Goal: Information Seeking & Learning: Find specific fact

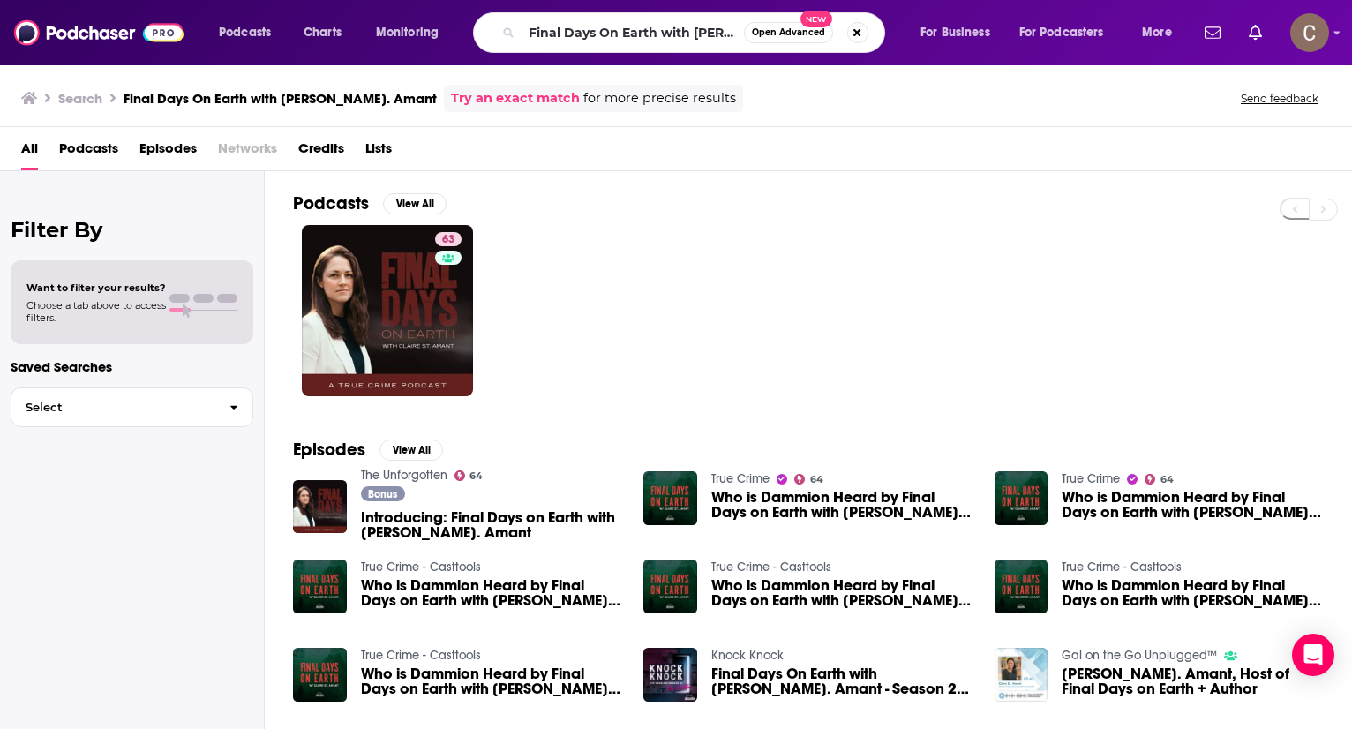
click at [583, 42] on input "Final Days On Earth with Claire St. Amant" at bounding box center [632, 33] width 222 height 28
type input "Tango Alpha Lima Podcast"
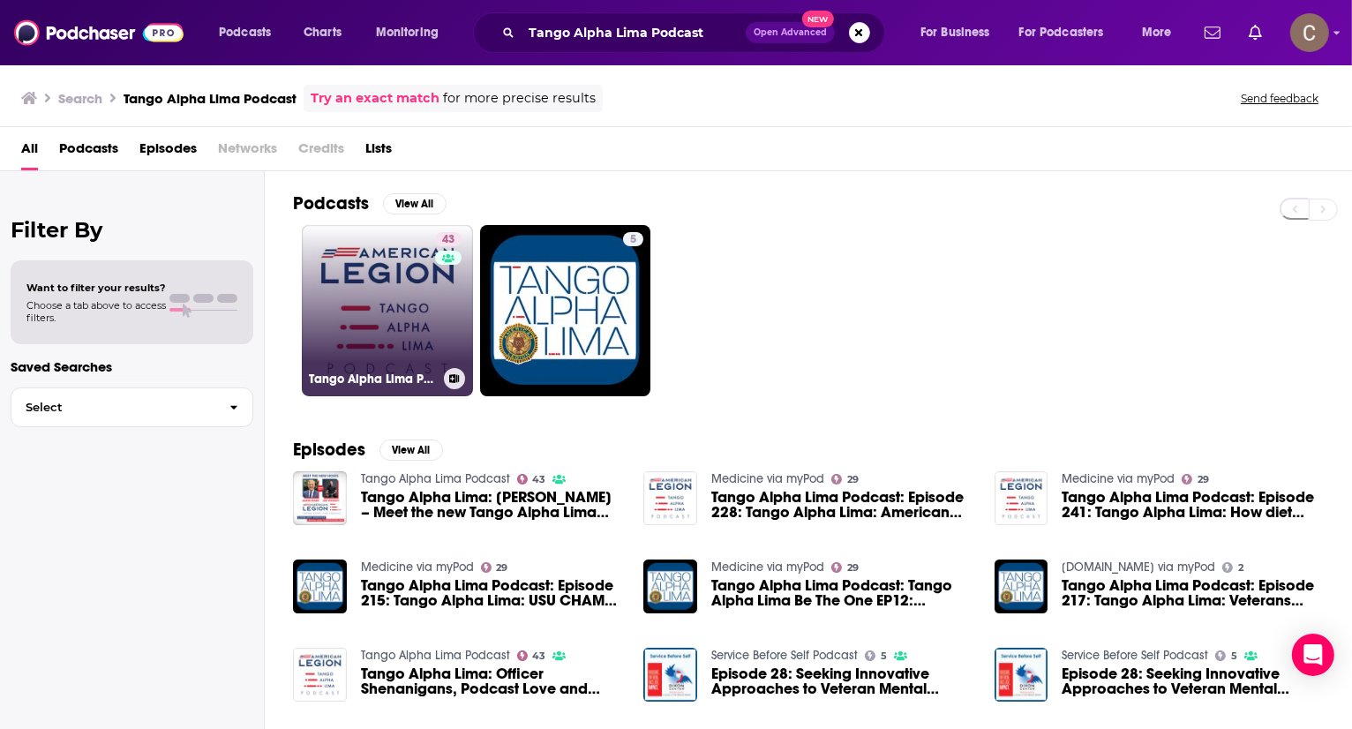
click at [409, 290] on link "43 Tango Alpha Lima Podcast" at bounding box center [387, 310] width 171 height 171
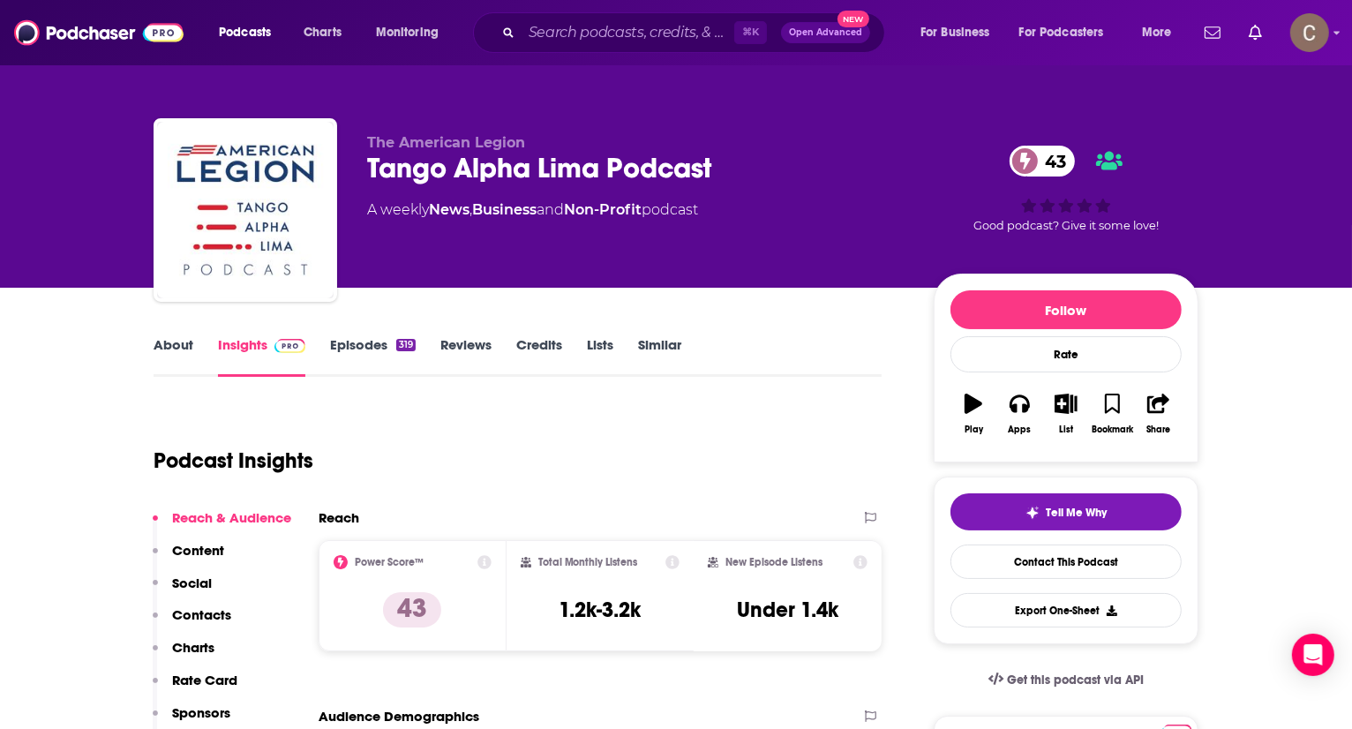
scroll to position [4, 0]
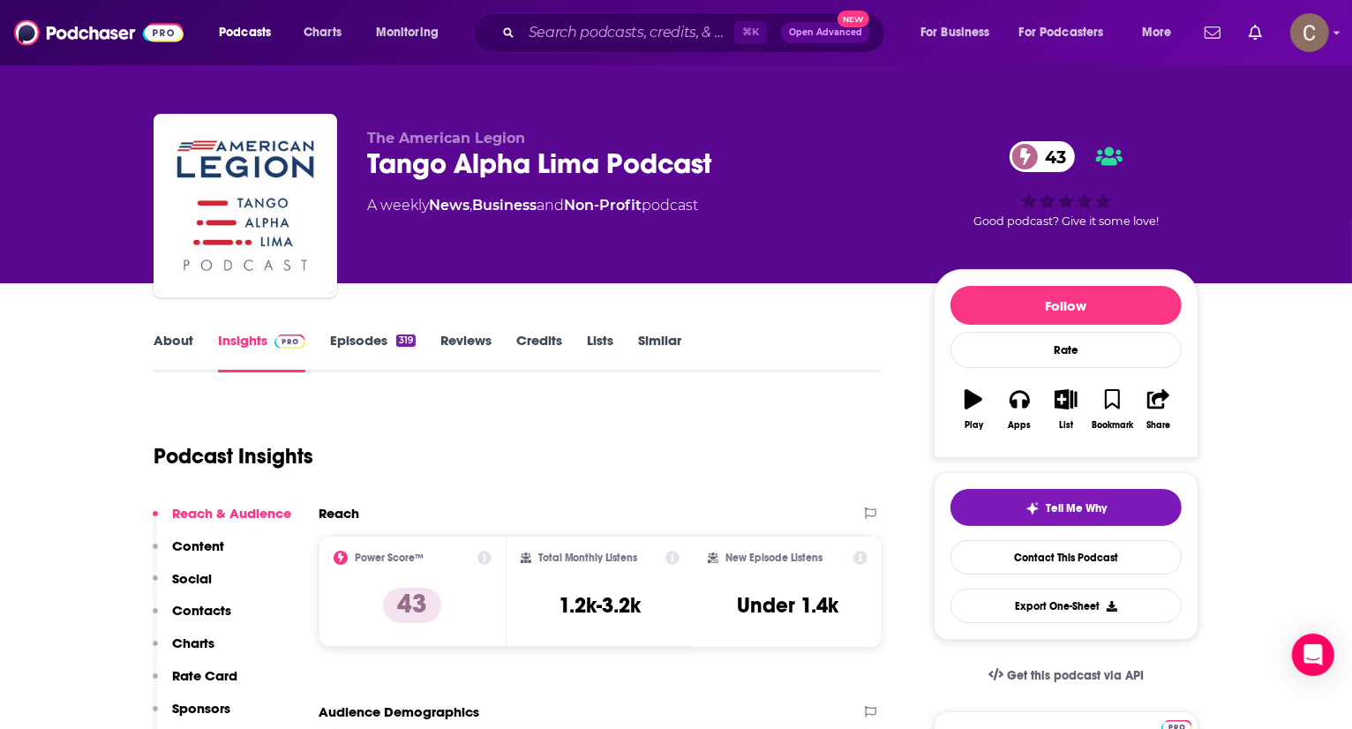
click at [638, 38] on input "Search podcasts, credits, & more..." at bounding box center [627, 33] width 213 height 28
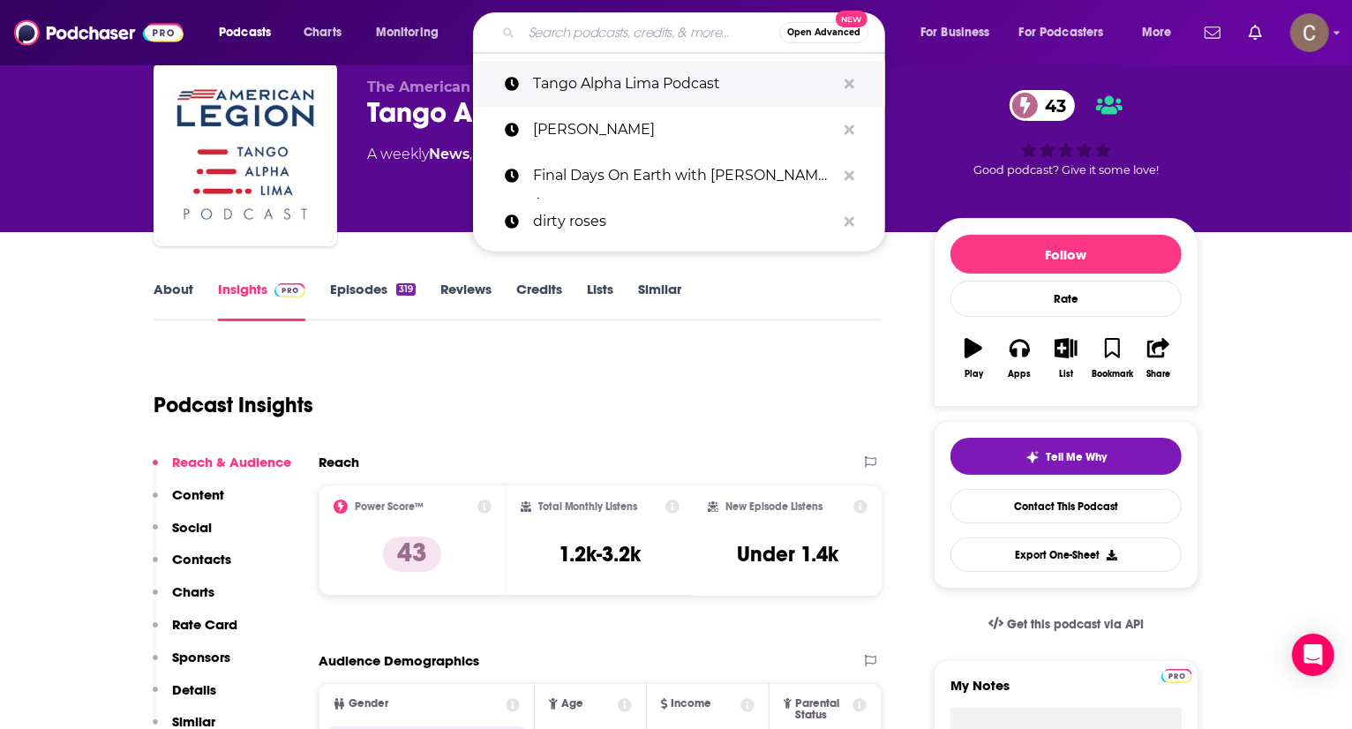
scroll to position [0, 0]
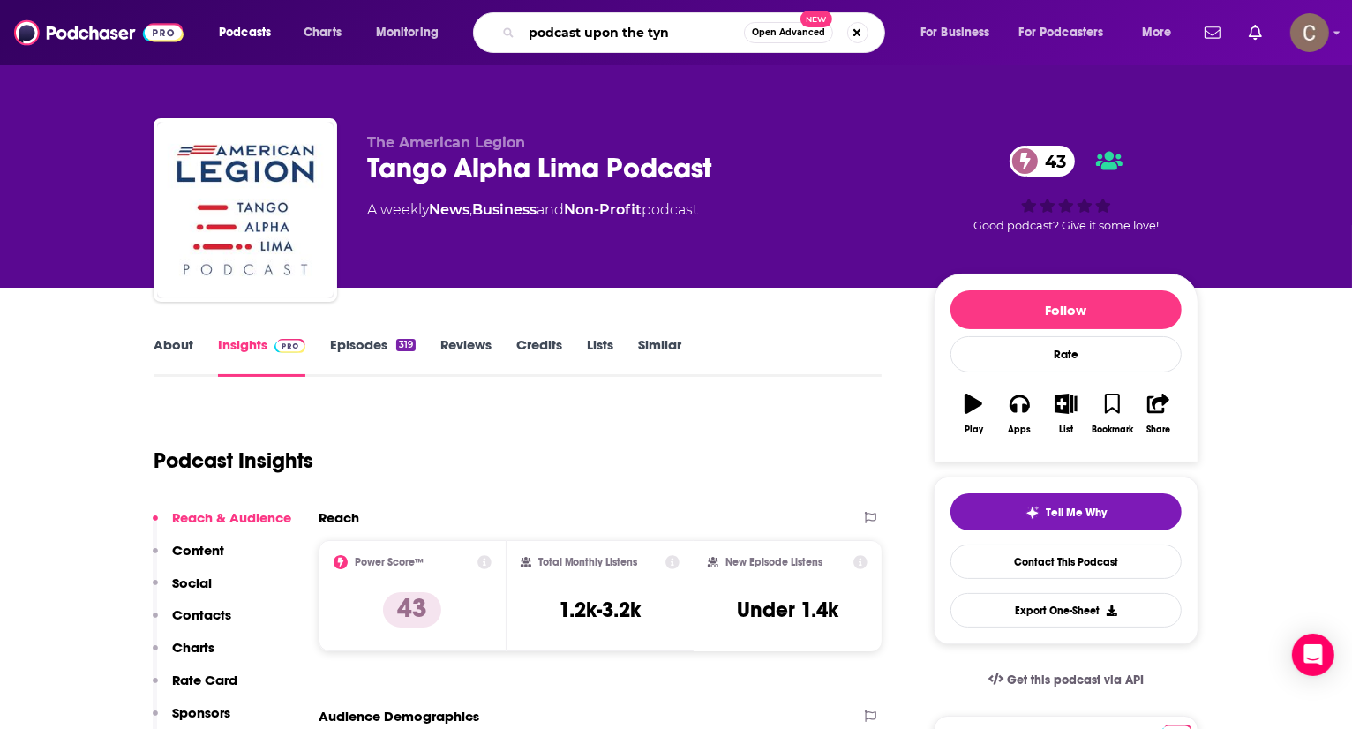
type input "podcast upon the tyne"
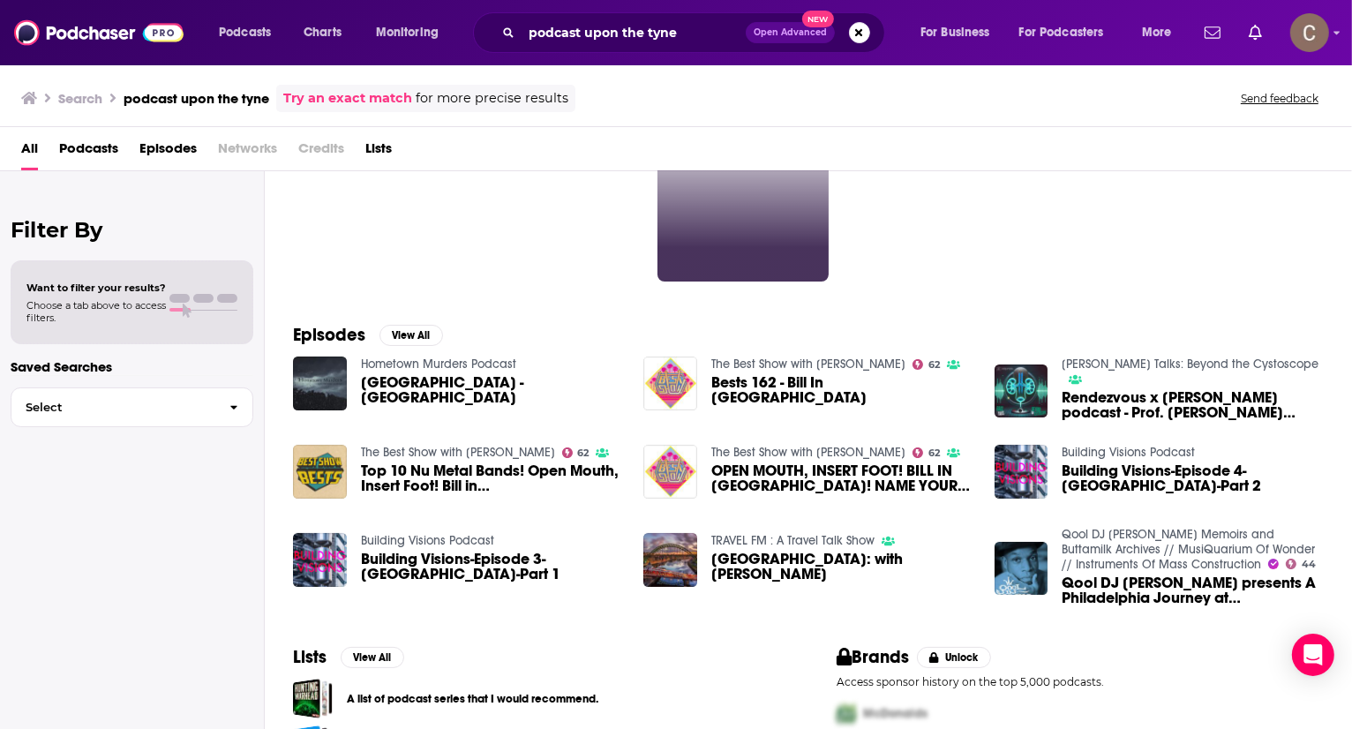
scroll to position [214, 0]
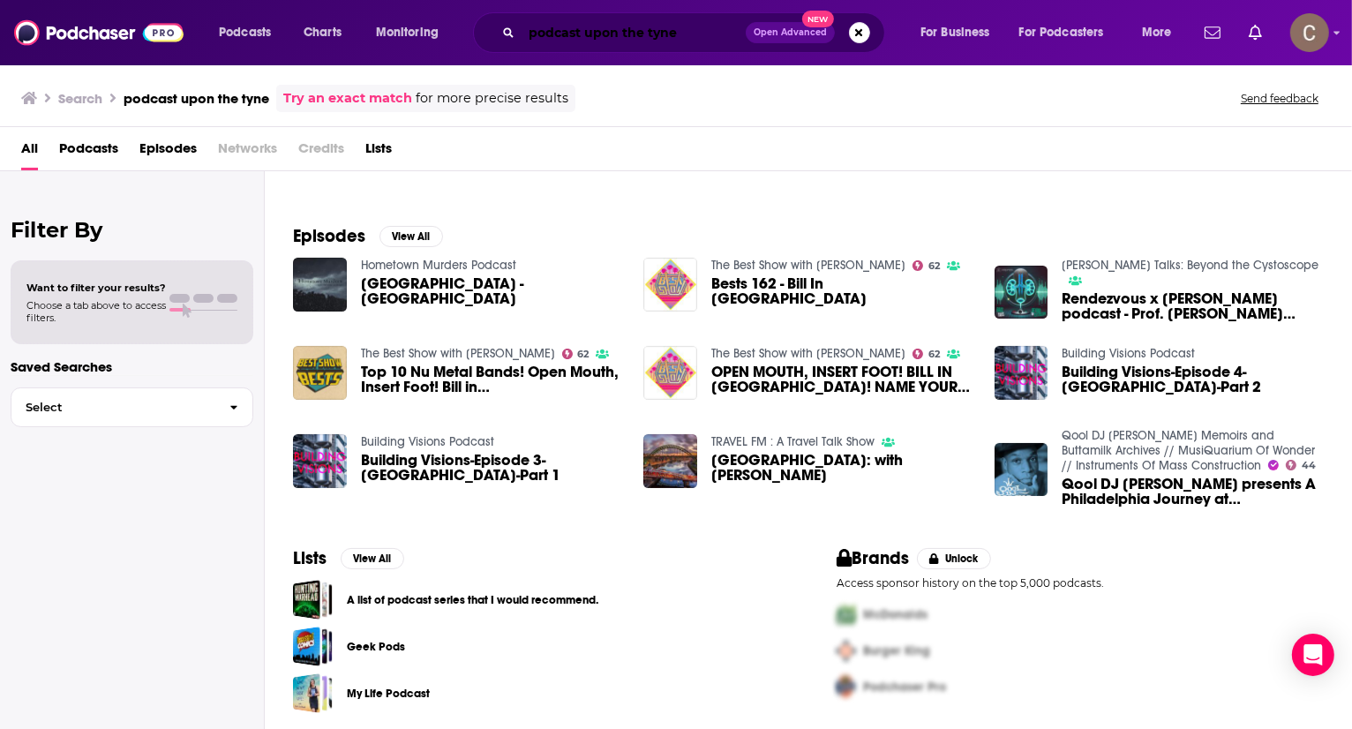
click at [598, 32] on input "podcast upon the tyne" at bounding box center [633, 33] width 224 height 28
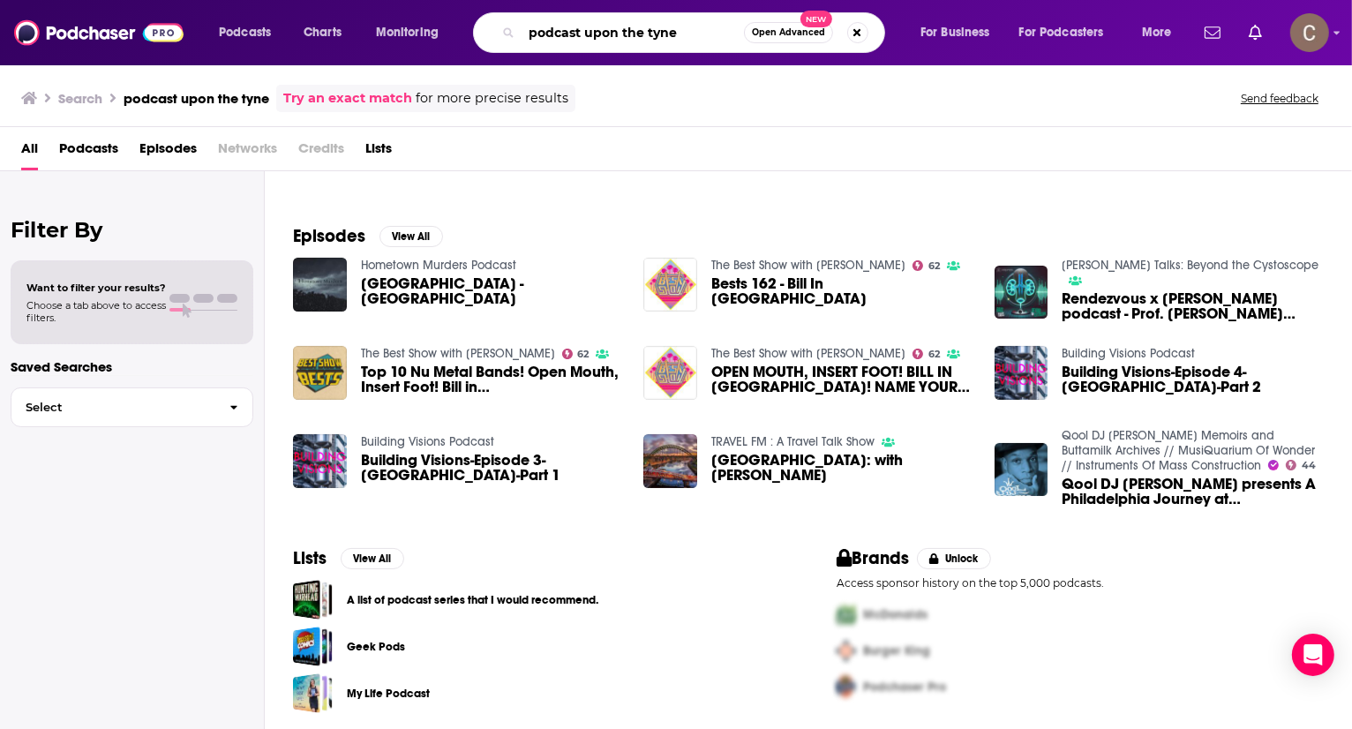
click at [598, 32] on input "podcast upon the tyne" at bounding box center [632, 33] width 222 height 28
type input "podcast on the tyne"
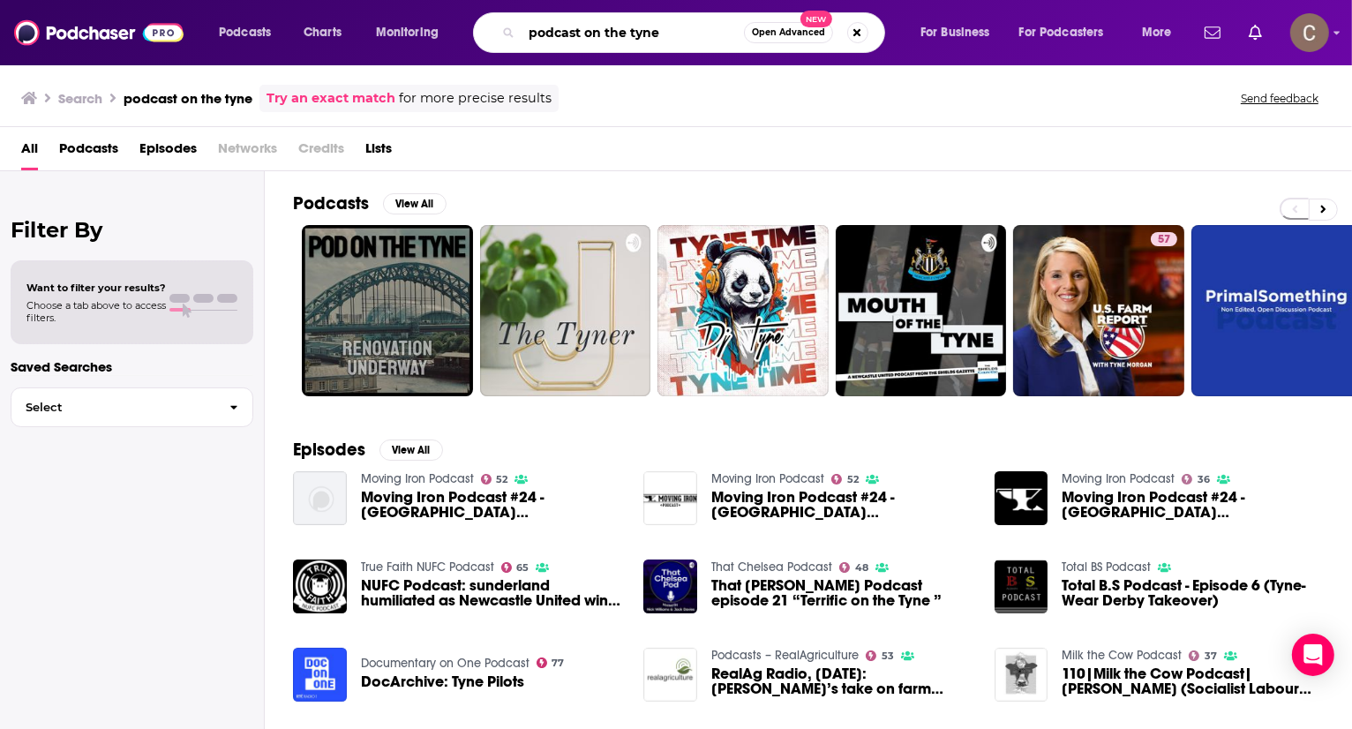
click at [613, 35] on input "podcast on the tyne" at bounding box center [632, 33] width 222 height 28
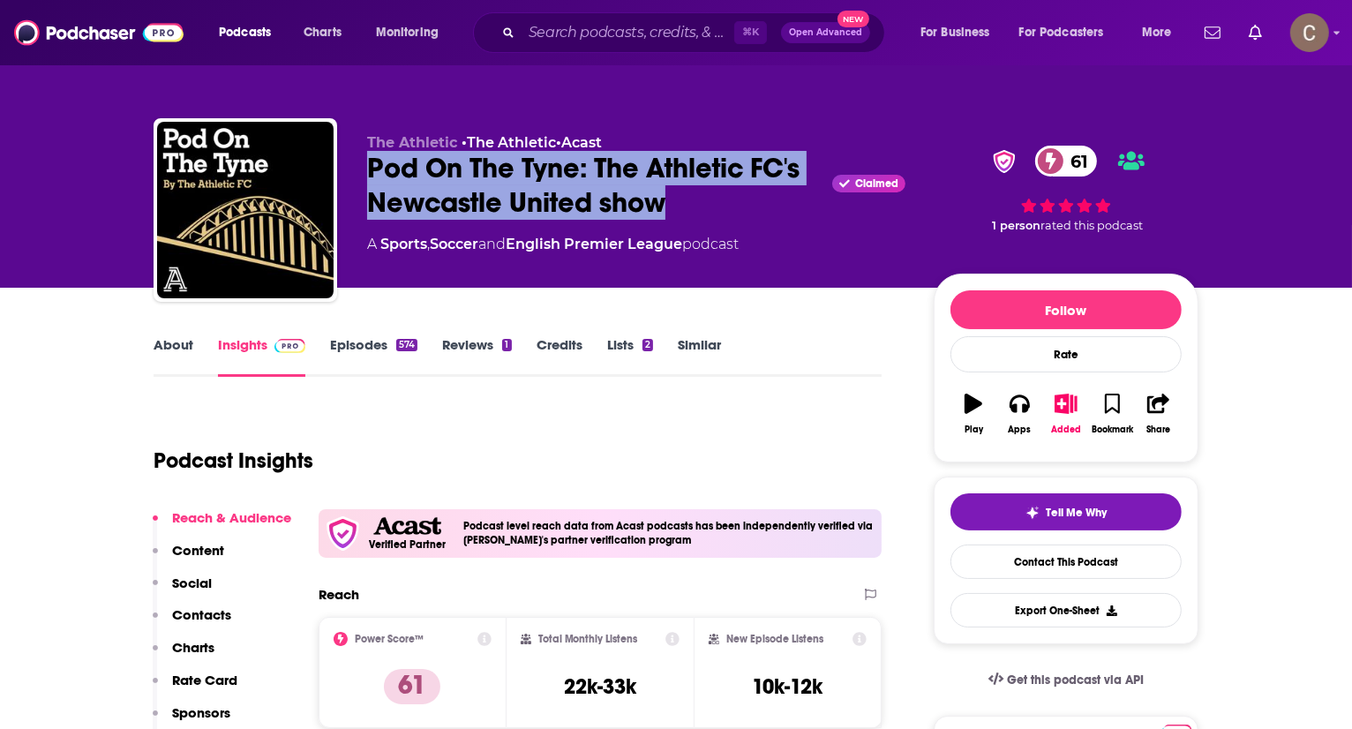
drag, startPoint x: 697, startPoint y: 209, endPoint x: 364, endPoint y: 175, distance: 334.4
click at [364, 175] on div "The Athletic • The Athletic • Acast Pod On The Tyne: The Athletic FC's Newcastl…" at bounding box center [676, 213] width 1045 height 191
copy h2 "Pod On The Tyne: The Athletic FC's Newcastle United show"
